Goal: Obtain resource: Obtain resource

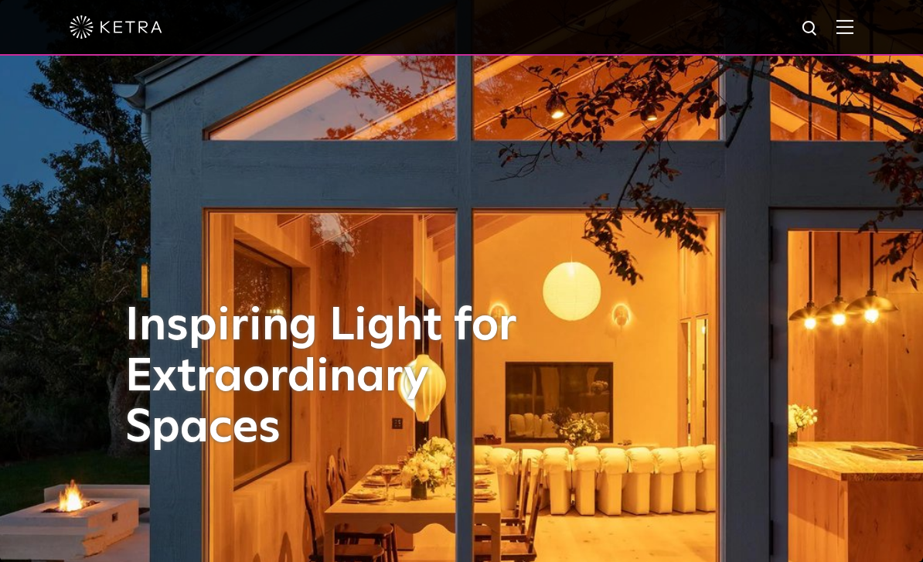
click at [853, 29] on img at bounding box center [845, 26] width 17 height 15
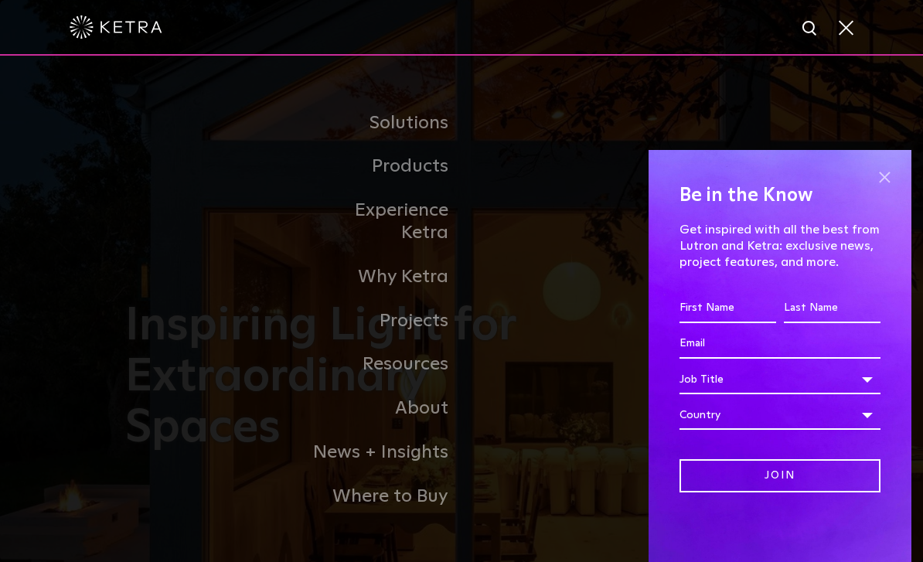
click at [887, 179] on span at bounding box center [884, 177] width 23 height 23
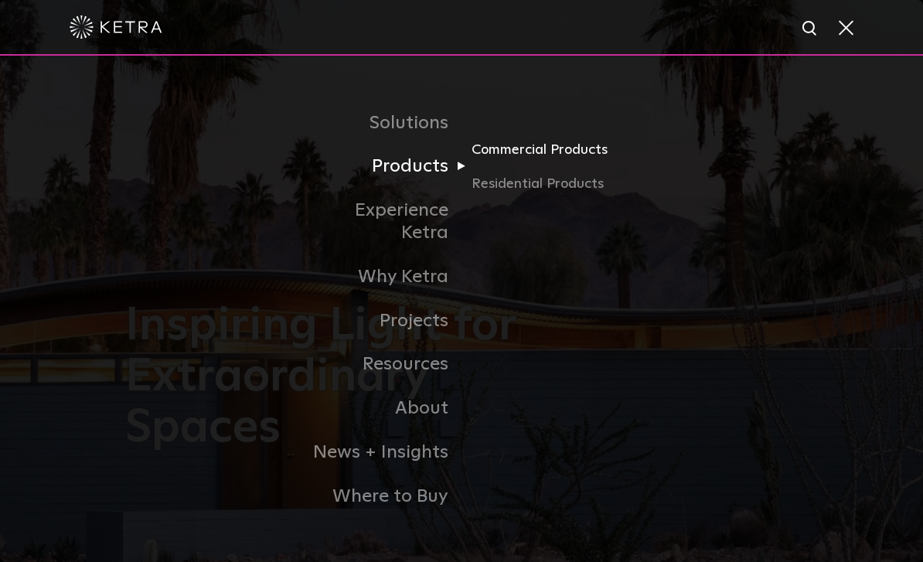
click at [537, 172] on link "Commercial Products" at bounding box center [546, 155] width 148 height 34
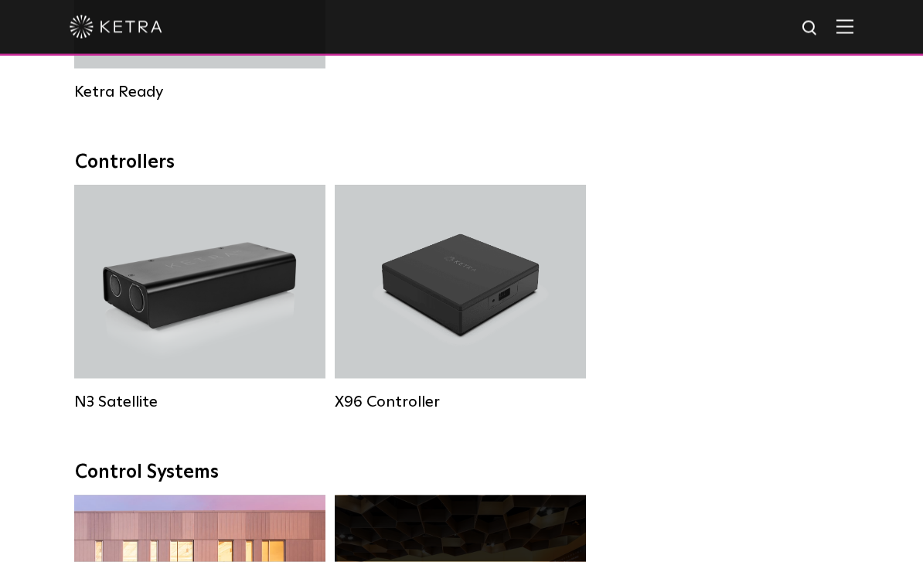
scroll to position [1947, 0]
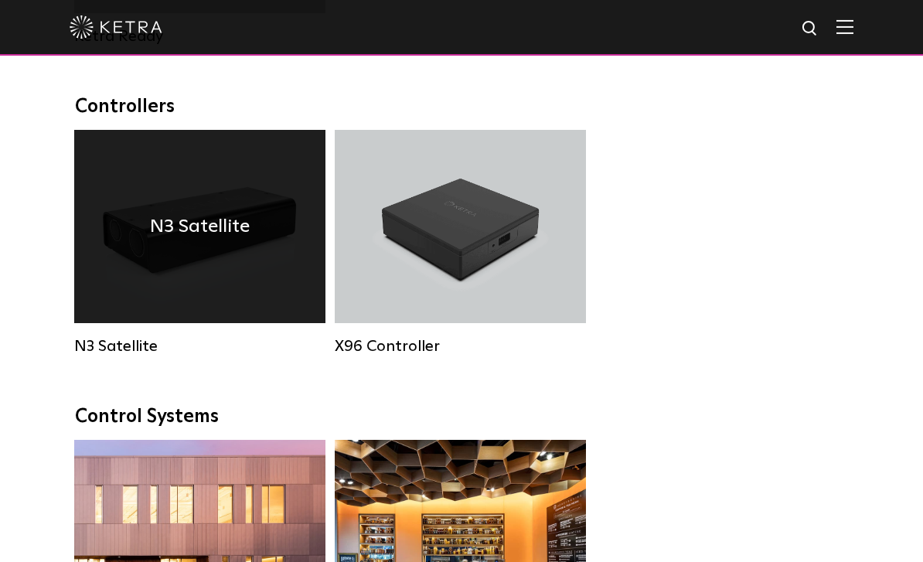
click at [136, 268] on div "N3 Satellite" at bounding box center [199, 226] width 251 height 193
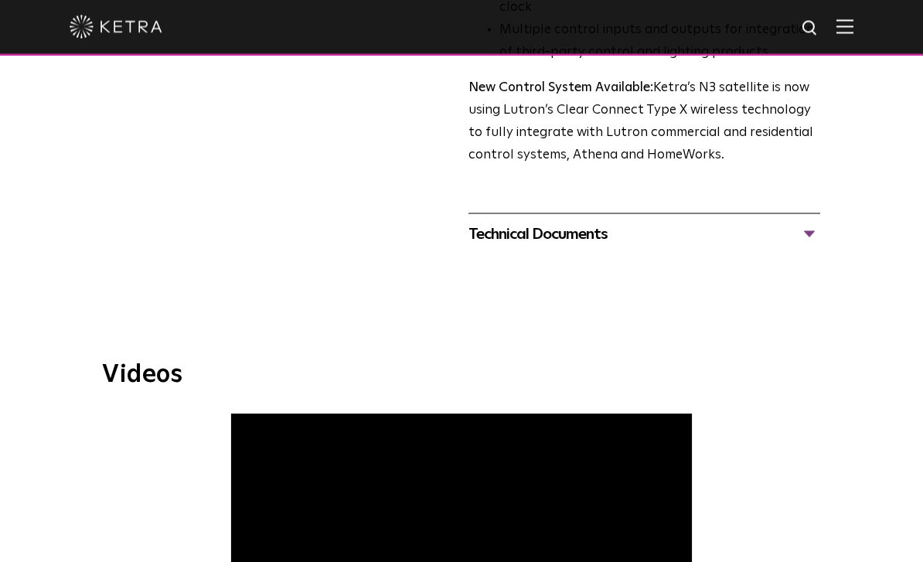
click at [558, 222] on div "Technical Documents" at bounding box center [645, 234] width 352 height 25
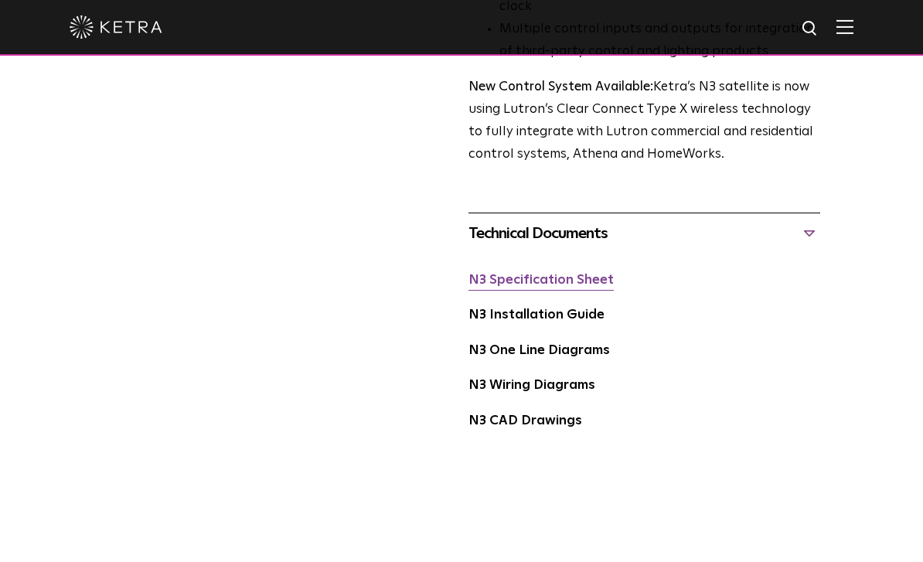
click at [553, 274] on link "N3 Specification Sheet" at bounding box center [541, 280] width 145 height 13
